Goal: Obtain resource: Download file/media

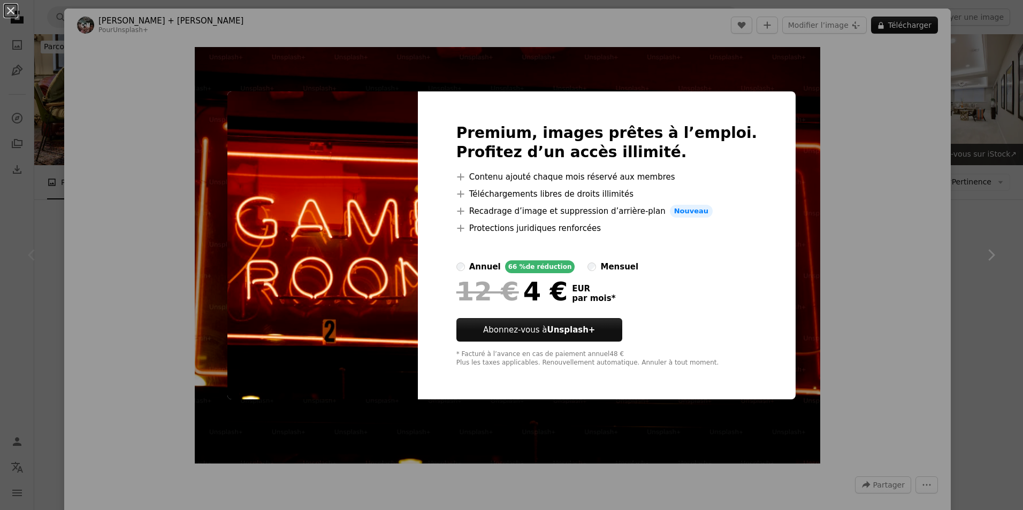
click at [870, 167] on div "An X shape Premium, images prêtes à l’emploi. Profitez d’un accès illimité. A p…" at bounding box center [511, 255] width 1023 height 510
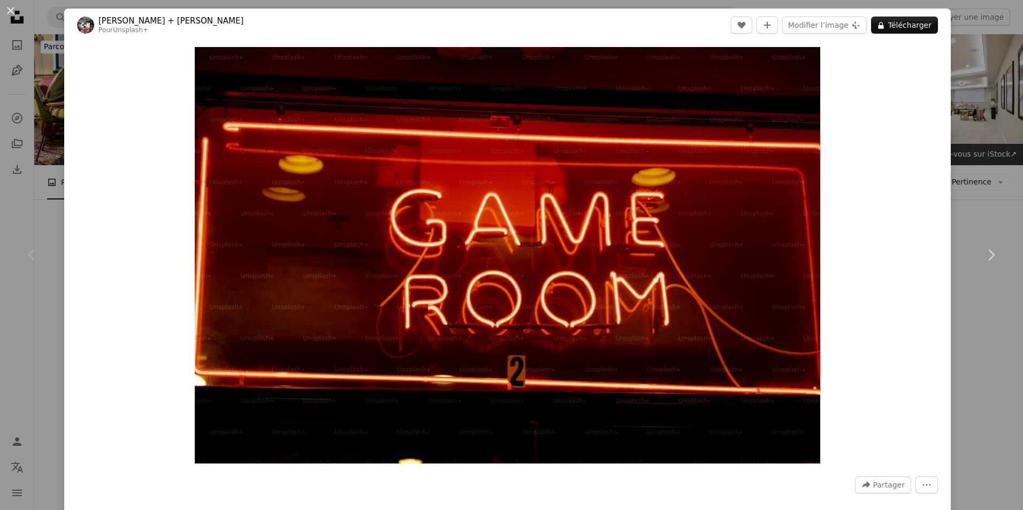
click at [980, 82] on div "An X shape Chevron left Chevron right [PERSON_NAME] + Meg Pour Unsplash+ A hear…" at bounding box center [511, 255] width 1023 height 510
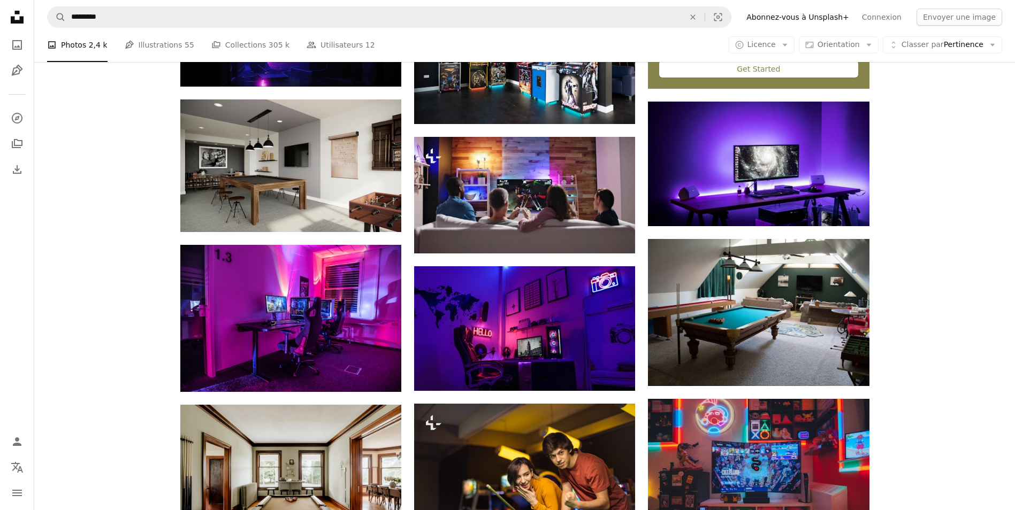
scroll to position [482, 0]
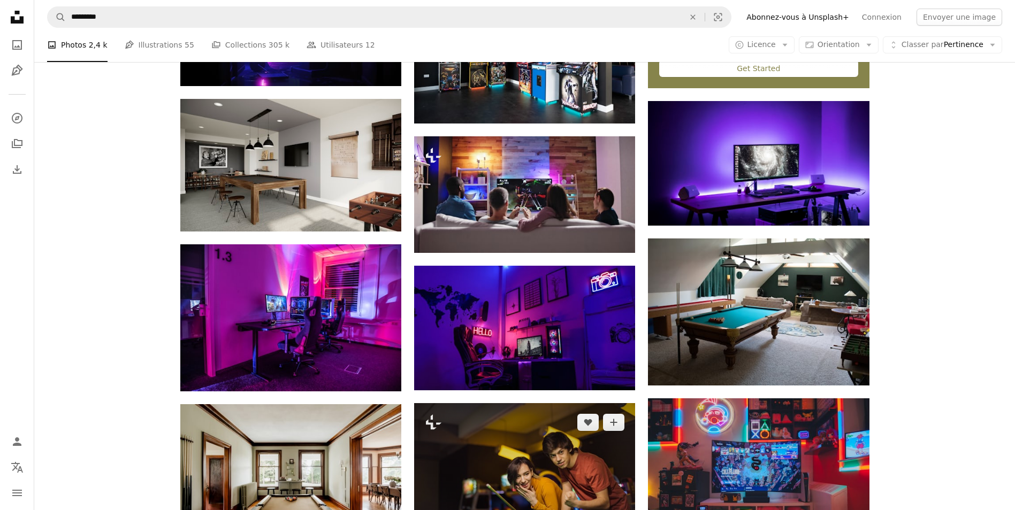
click at [569, 403] on img at bounding box center [524, 476] width 221 height 147
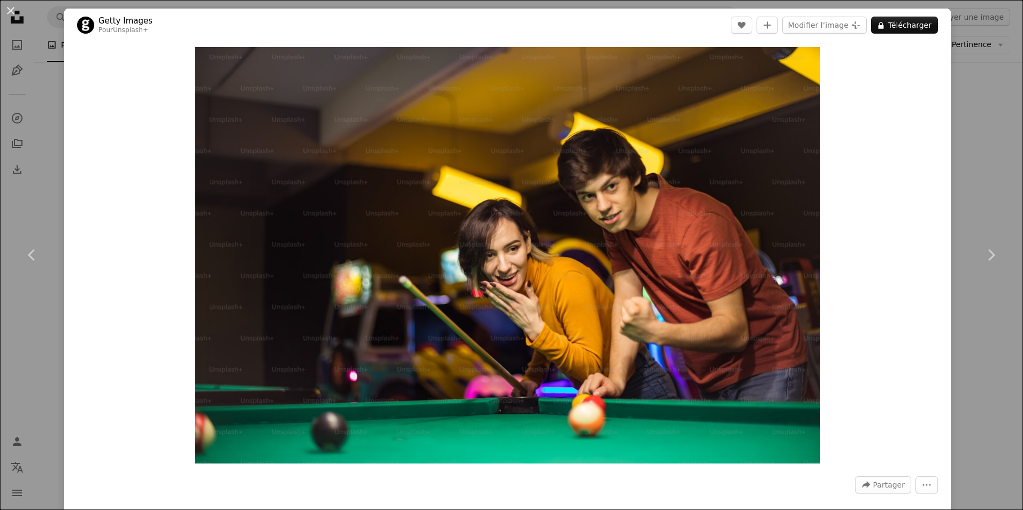
click at [996, 76] on div "An X shape Chevron left Chevron right Getty Images Pour Unsplash+ A heart A plu…" at bounding box center [511, 255] width 1023 height 510
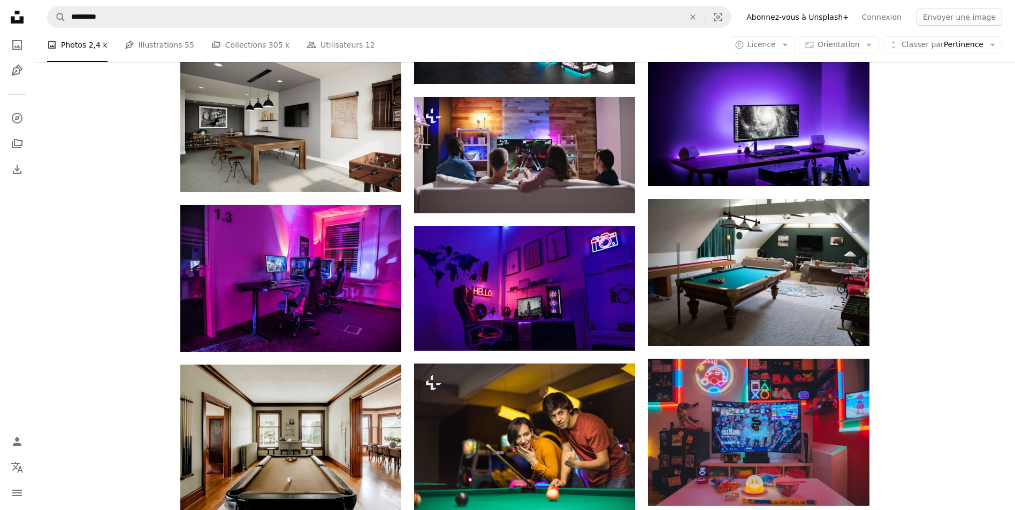
scroll to position [589, 0]
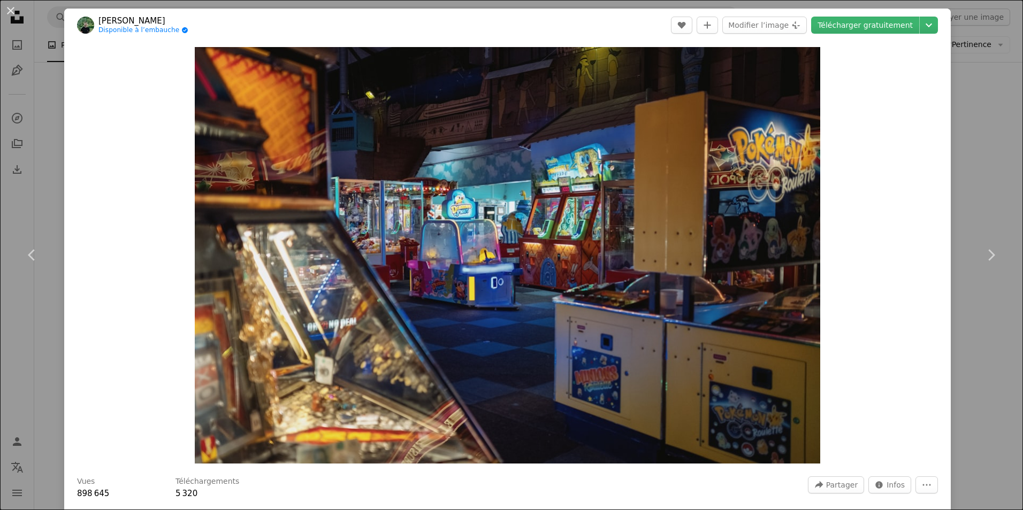
click at [896, 168] on div "Zoom in" at bounding box center [507, 256] width 887 height 428
click at [965, 142] on div "An X shape Chevron left Chevron right [PERSON_NAME] Disponible à l’embauche A c…" at bounding box center [511, 255] width 1023 height 510
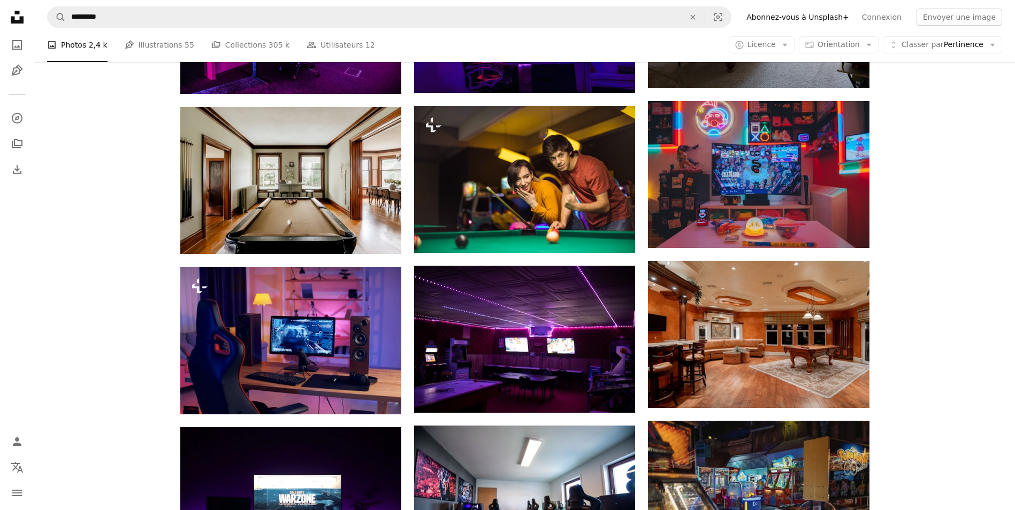
scroll to position [803, 0]
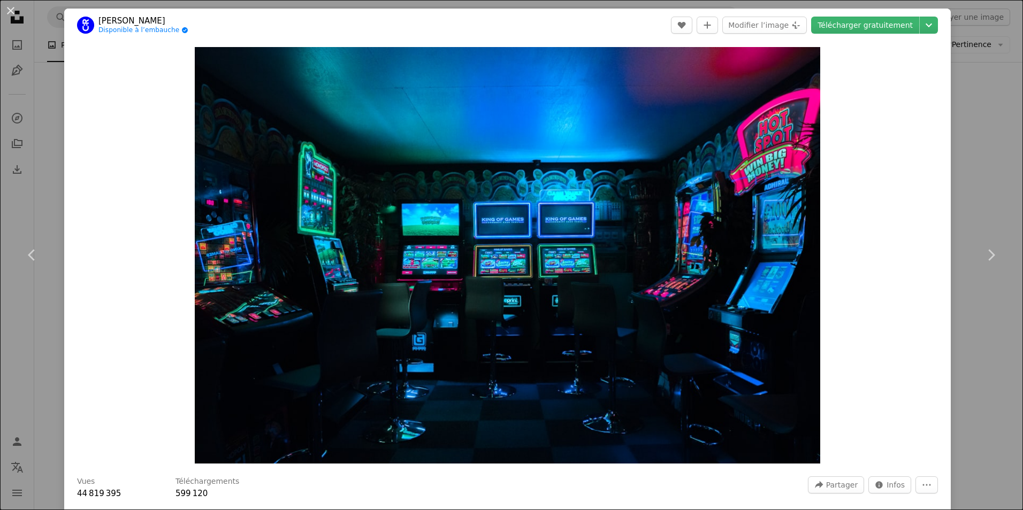
click at [964, 171] on div "An X shape Chevron left Chevron right [PERSON_NAME] Raw Disponible à l’embauche…" at bounding box center [511, 255] width 1023 height 510
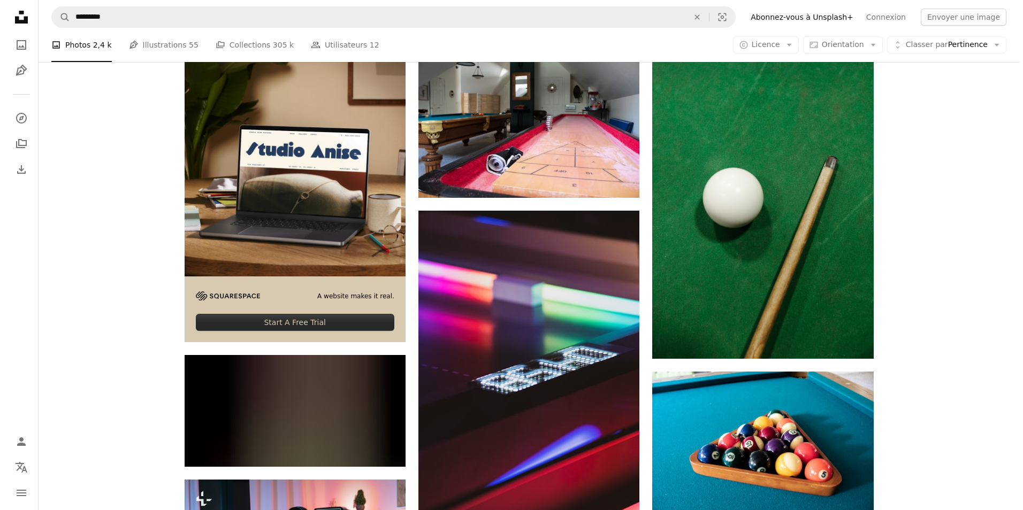
scroll to position [1819, 0]
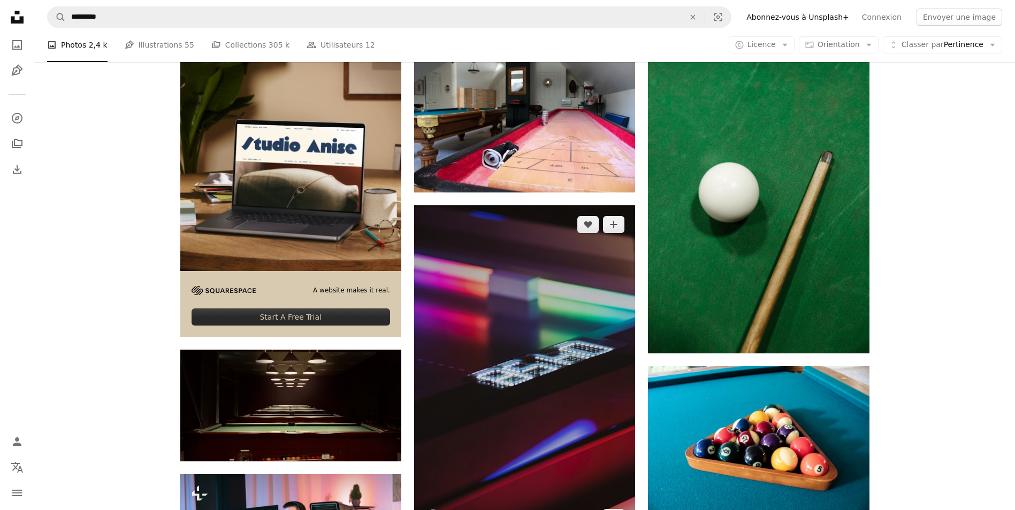
click at [572, 266] on img at bounding box center [524, 370] width 221 height 331
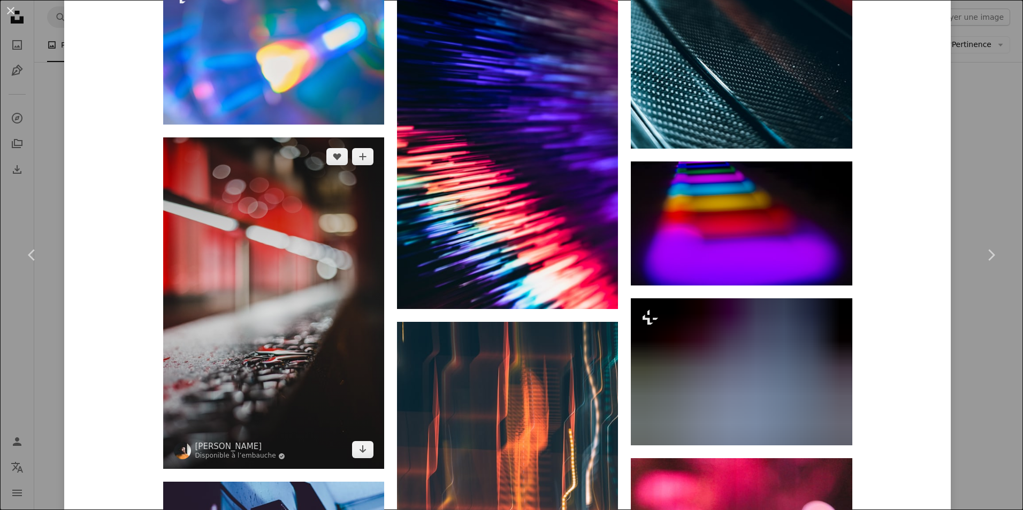
scroll to position [1231, 0]
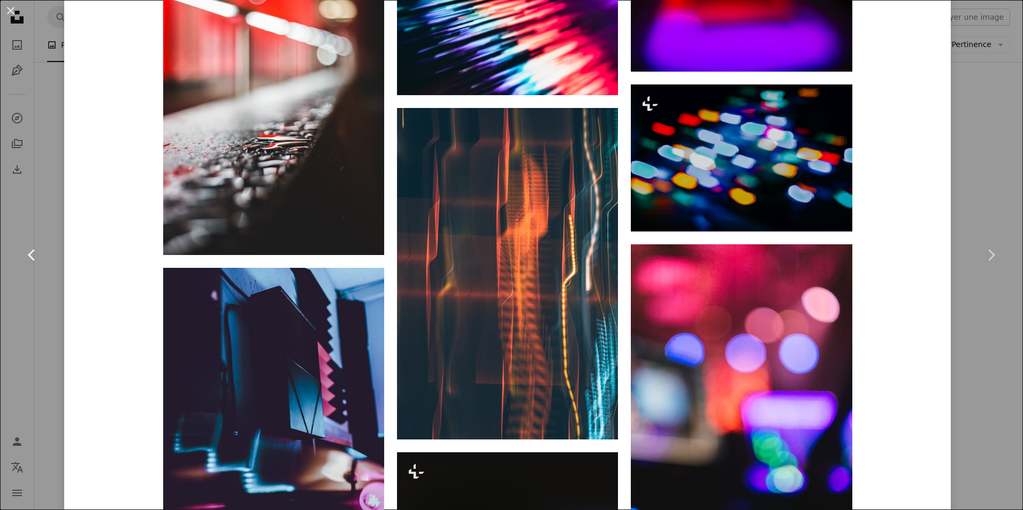
click at [40, 300] on link "Chevron left" at bounding box center [32, 255] width 64 height 103
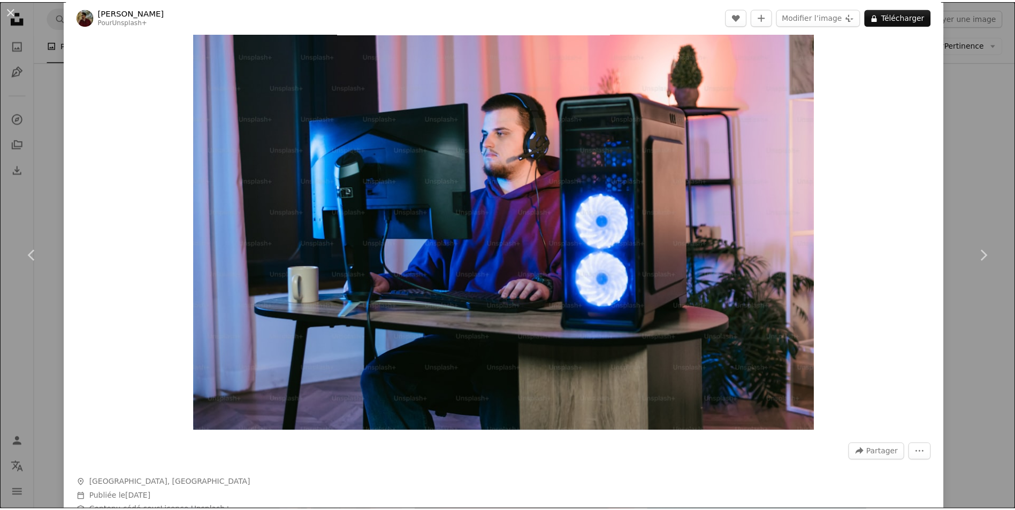
scroll to position [300, 0]
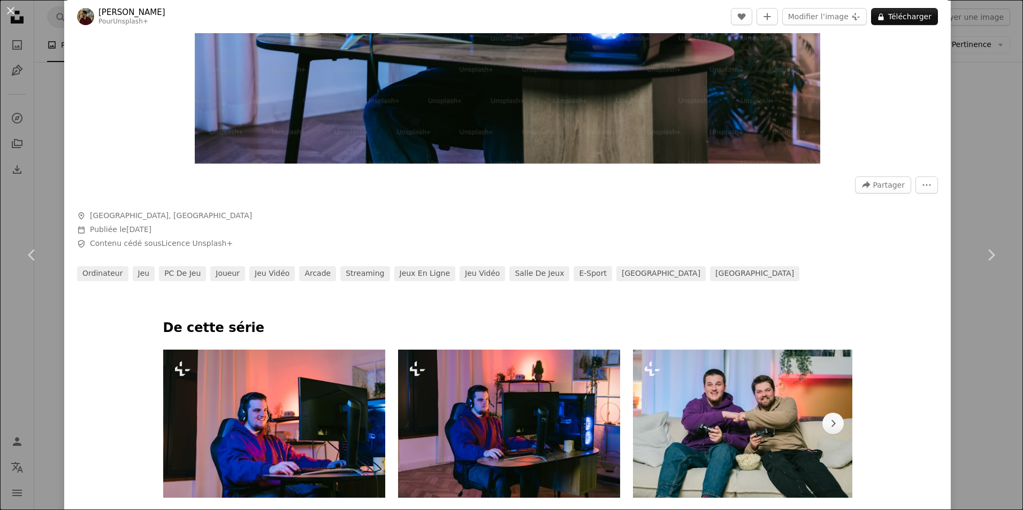
click at [11, 14] on button "An X shape" at bounding box center [10, 10] width 13 height 13
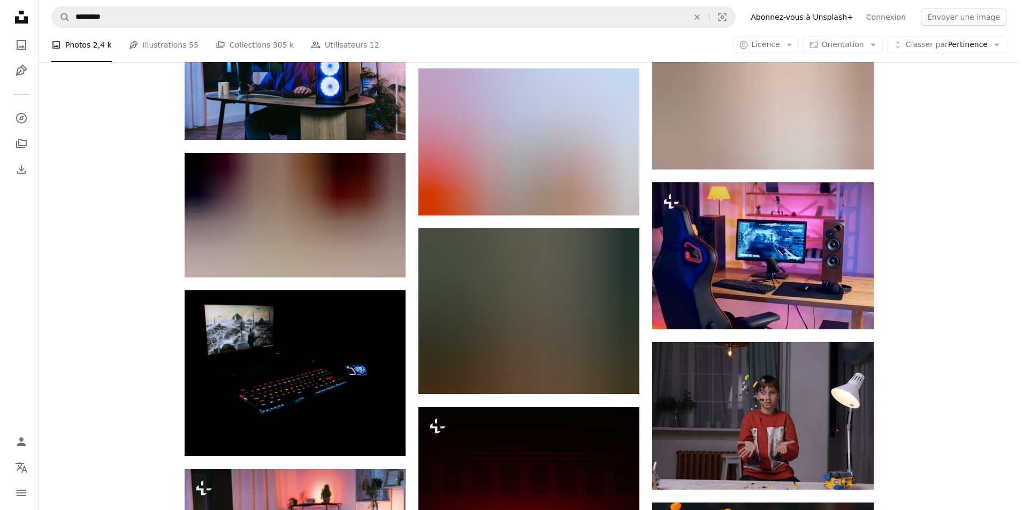
scroll to position [2569, 0]
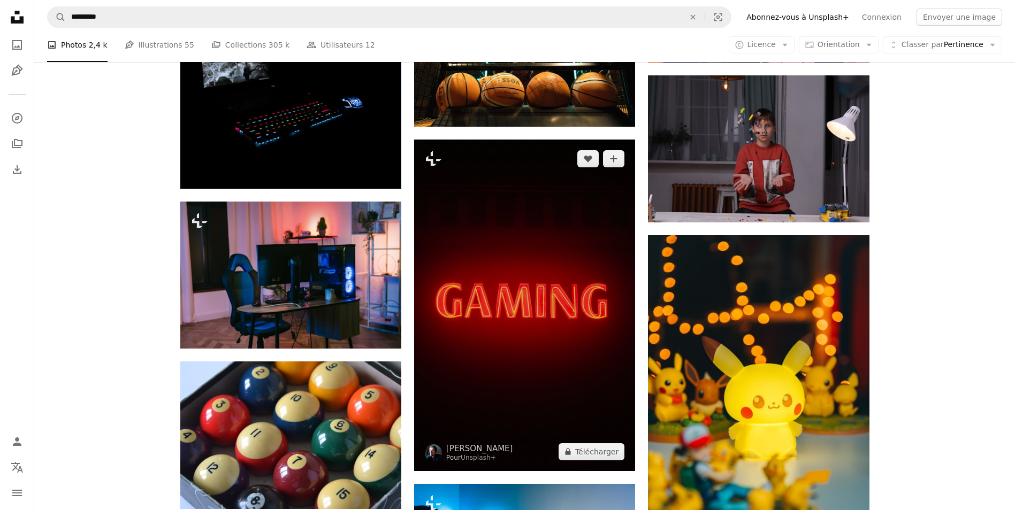
click at [507, 192] on img at bounding box center [524, 306] width 221 height 332
